Goal: Find specific page/section: Find specific page/section

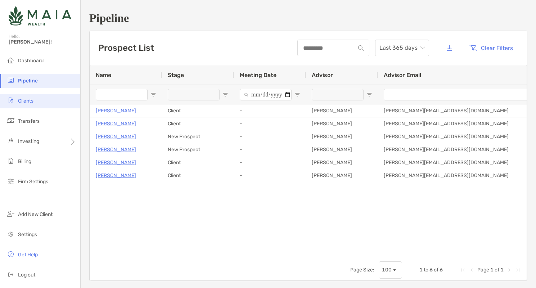
click at [25, 104] on li "Clients" at bounding box center [40, 101] width 80 height 14
